Goal: Task Accomplishment & Management: Manage account settings

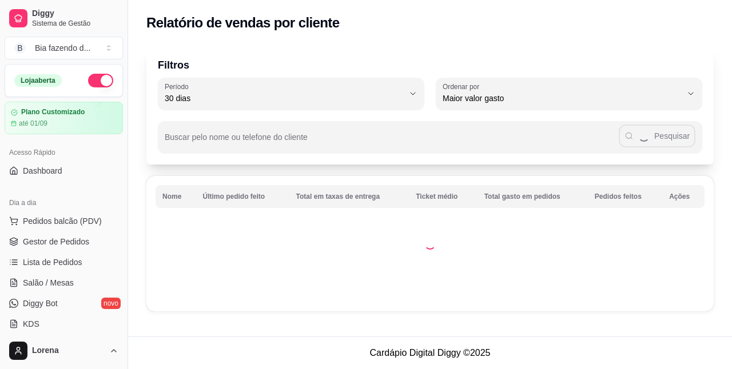
select select "30"
select select "HIGHEST_TOTAL_SPENT_WITH_ORDERS"
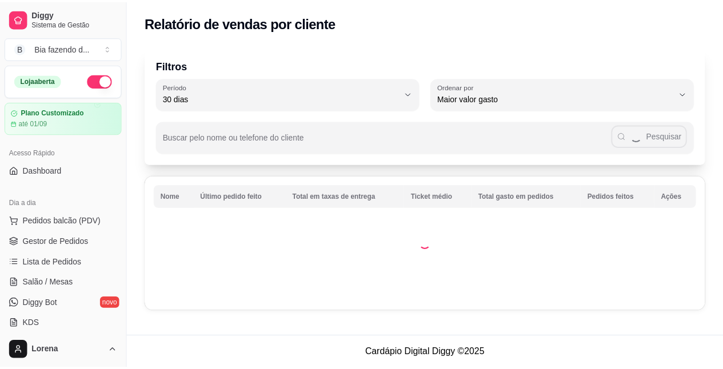
scroll to position [216, 0]
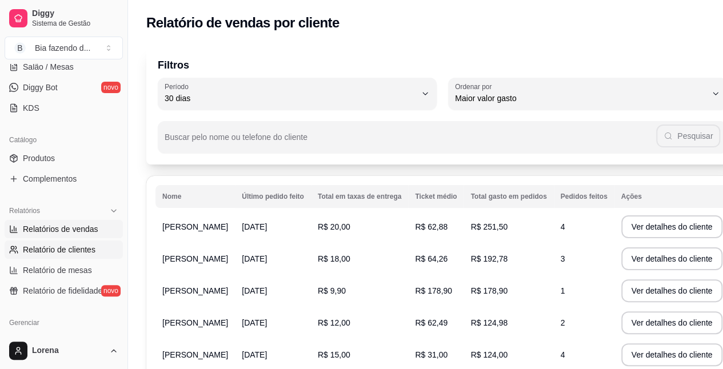
click at [74, 223] on span "Relatórios de vendas" at bounding box center [60, 228] width 75 height 11
select select "ALL"
select select "0"
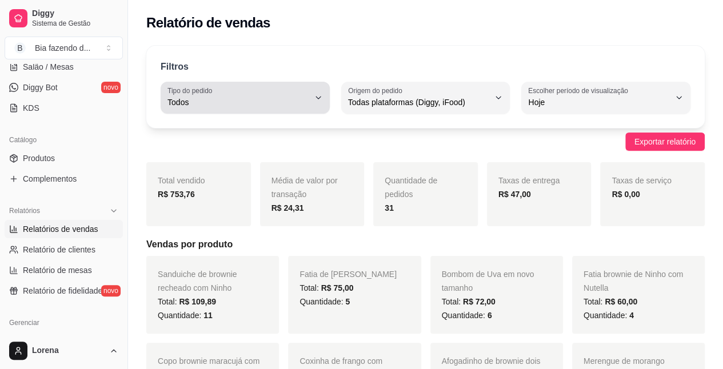
click at [241, 91] on div "Todos" at bounding box center [238, 97] width 142 height 23
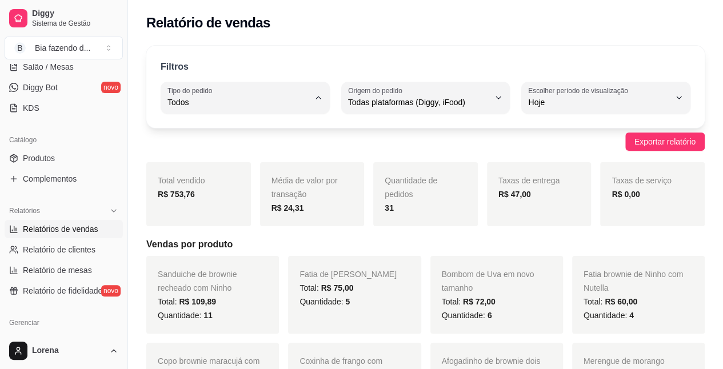
click at [231, 123] on li "Todos" at bounding box center [245, 130] width 154 height 18
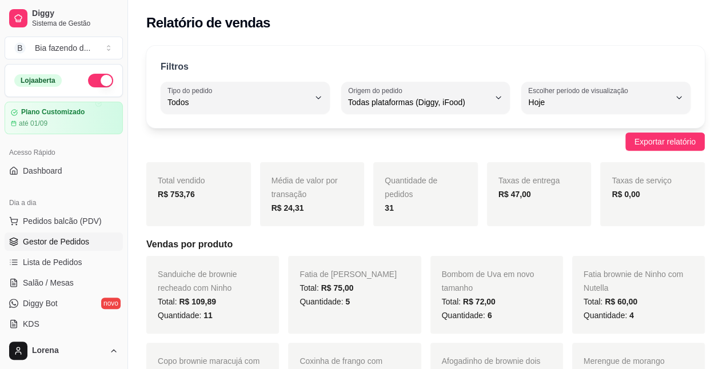
click at [59, 236] on span "Gestor de Pedidos" at bounding box center [56, 241] width 66 height 11
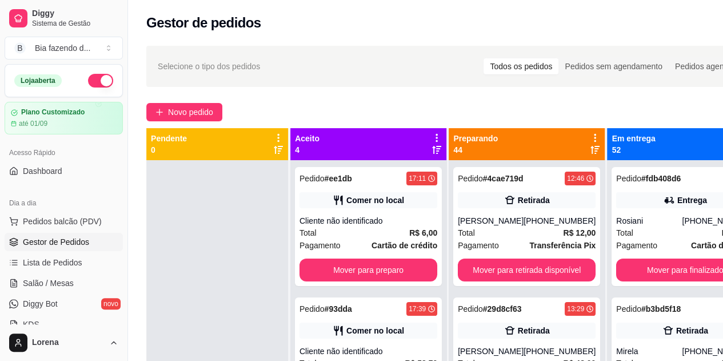
click at [182, 101] on div "Selecione o tipo dos pedidos Todos os pedidos Pedidos sem agendamento Pedidos a…" at bounding box center [455, 271] width 655 height 464
click at [182, 107] on span "Novo pedido" at bounding box center [190, 112] width 45 height 13
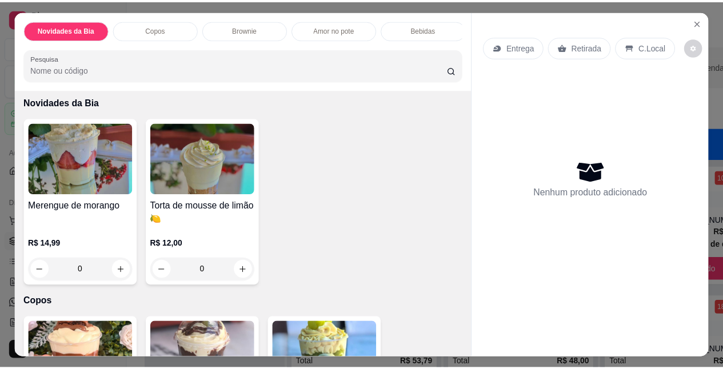
scroll to position [36, 0]
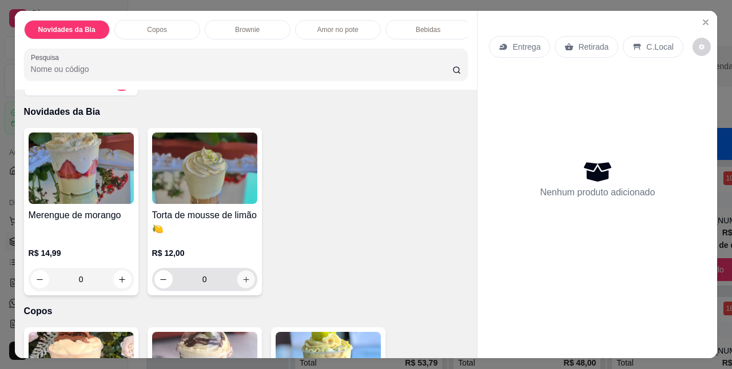
click at [241, 284] on icon "increase-product-quantity" at bounding box center [245, 279] width 9 height 9
type input "1"
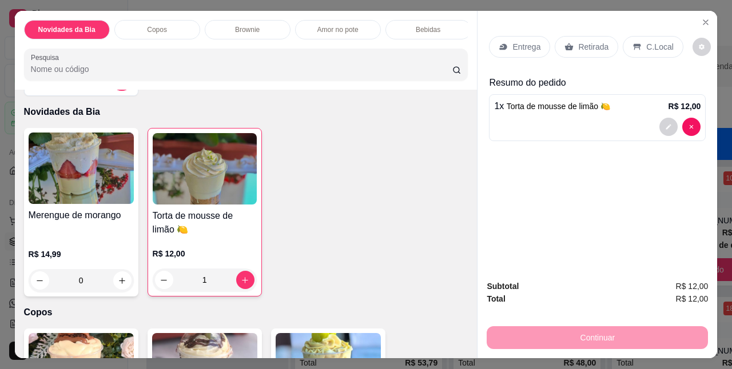
click at [652, 46] on p "C.Local" at bounding box center [659, 46] width 27 height 11
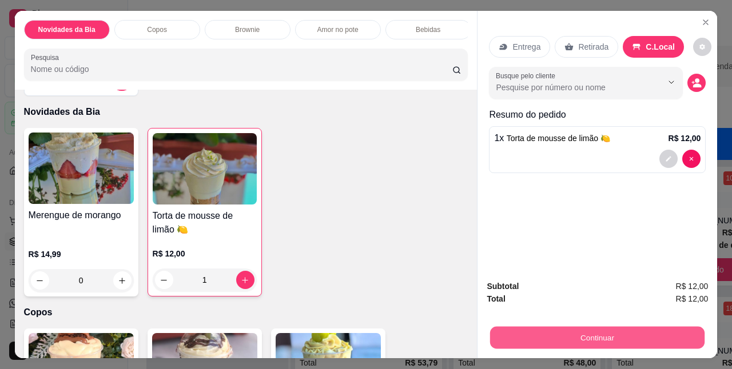
click at [601, 333] on button "Continuar" at bounding box center [597, 337] width 214 height 22
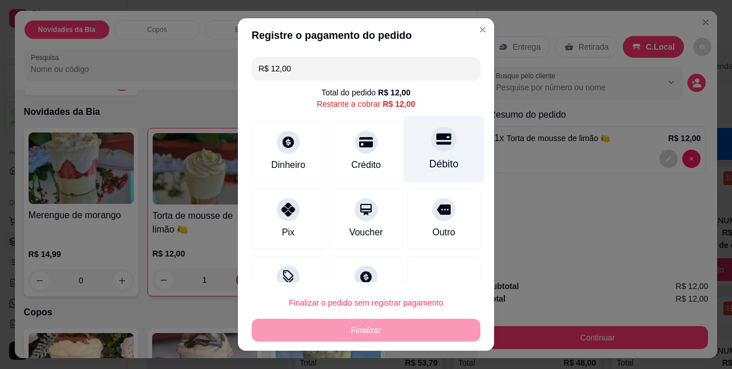
click at [404, 151] on div "Débito" at bounding box center [444, 149] width 81 height 67
type input "R$ 0,00"
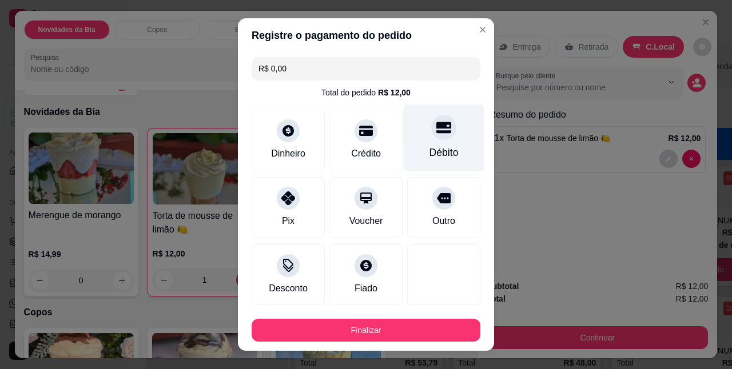
click at [404, 151] on div "Débito" at bounding box center [444, 138] width 81 height 67
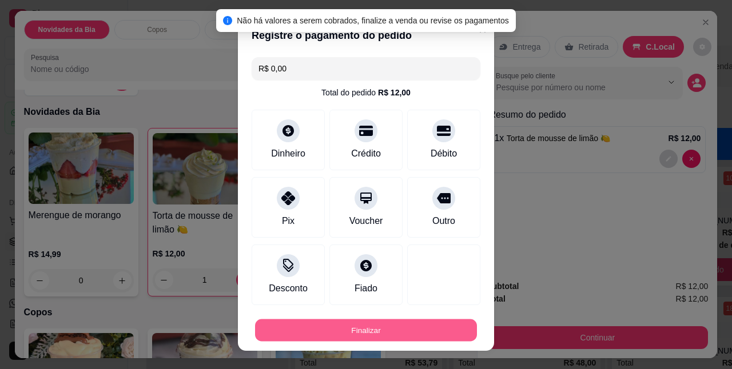
click at [367, 321] on button "Finalizar" at bounding box center [366, 330] width 222 height 22
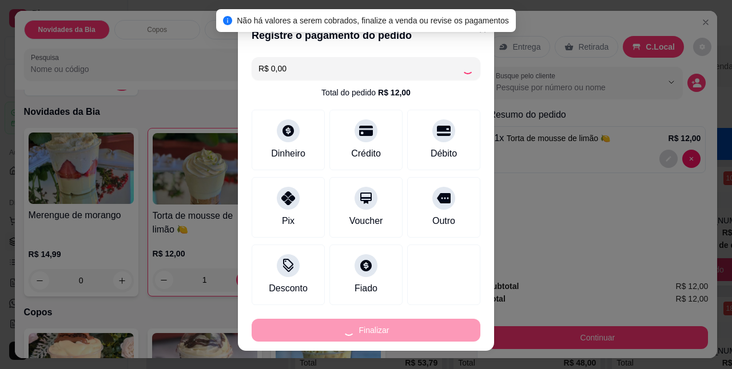
type input "0"
type input "-R$ 12,00"
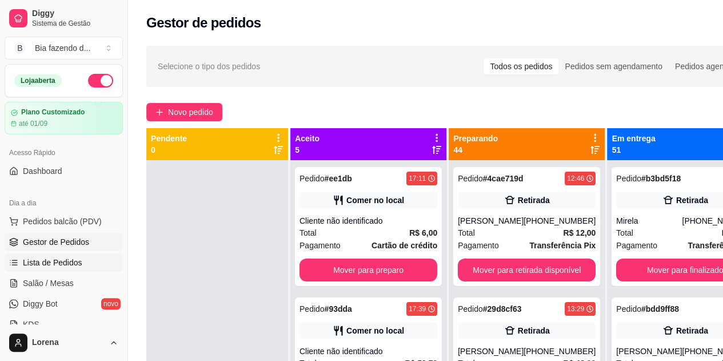
click at [75, 266] on span "Lista de Pedidos" at bounding box center [52, 262] width 59 height 11
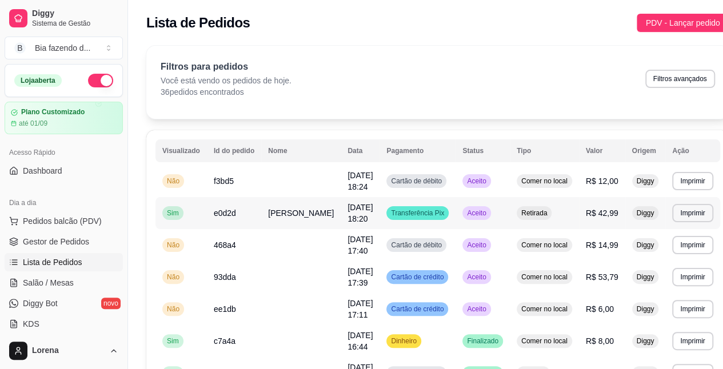
click at [540, 225] on td "Retirada" at bounding box center [544, 213] width 69 height 32
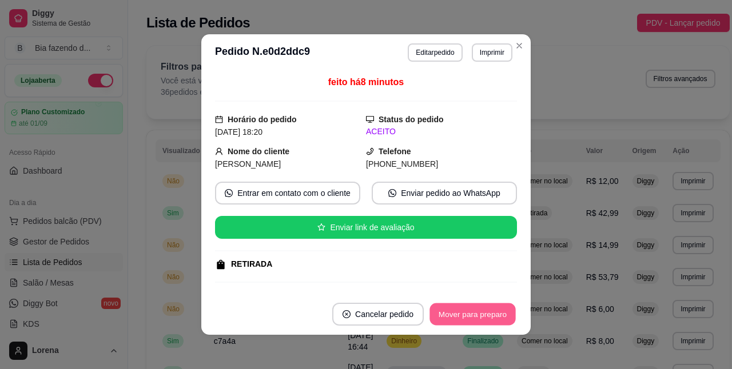
click at [466, 324] on button "Mover para preparo" at bounding box center [472, 314] width 86 height 22
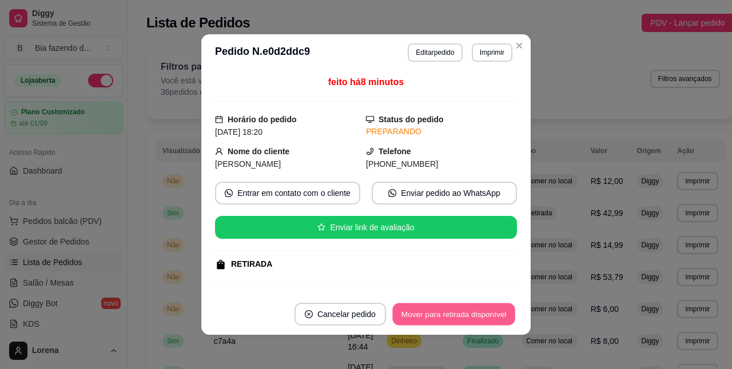
click at [461, 319] on button "Mover para retirada disponível" at bounding box center [453, 314] width 122 height 22
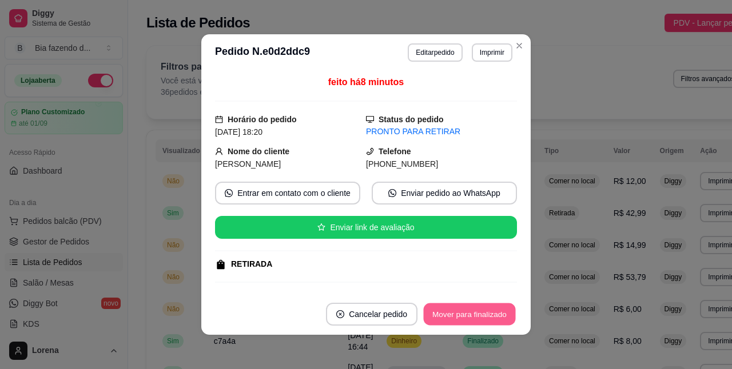
click at [461, 319] on button "Mover para finalizado" at bounding box center [470, 314] width 92 height 22
